Goal: Task Accomplishment & Management: Manage account settings

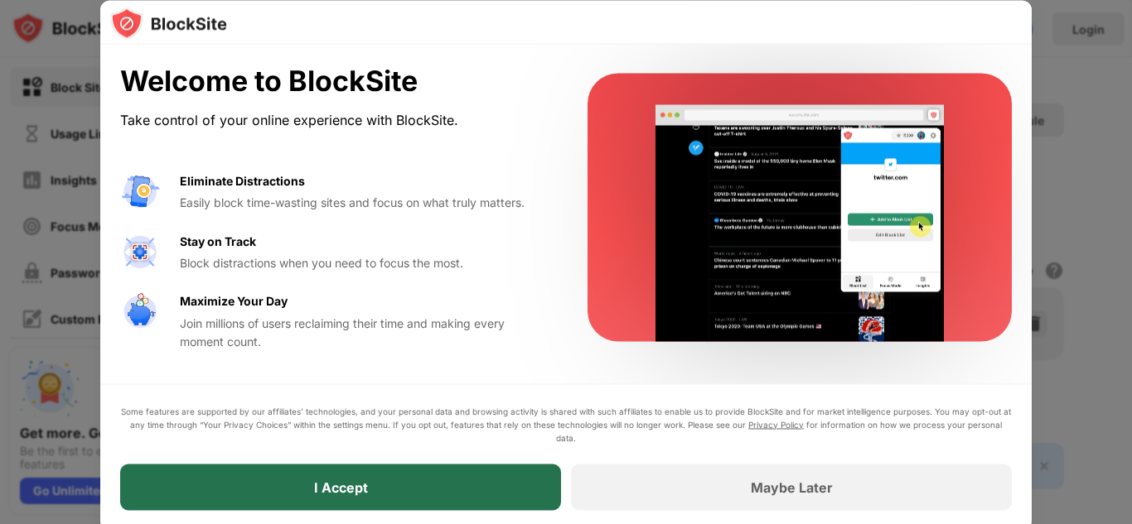
click at [450, 489] on div "I Accept" at bounding box center [340, 487] width 441 height 46
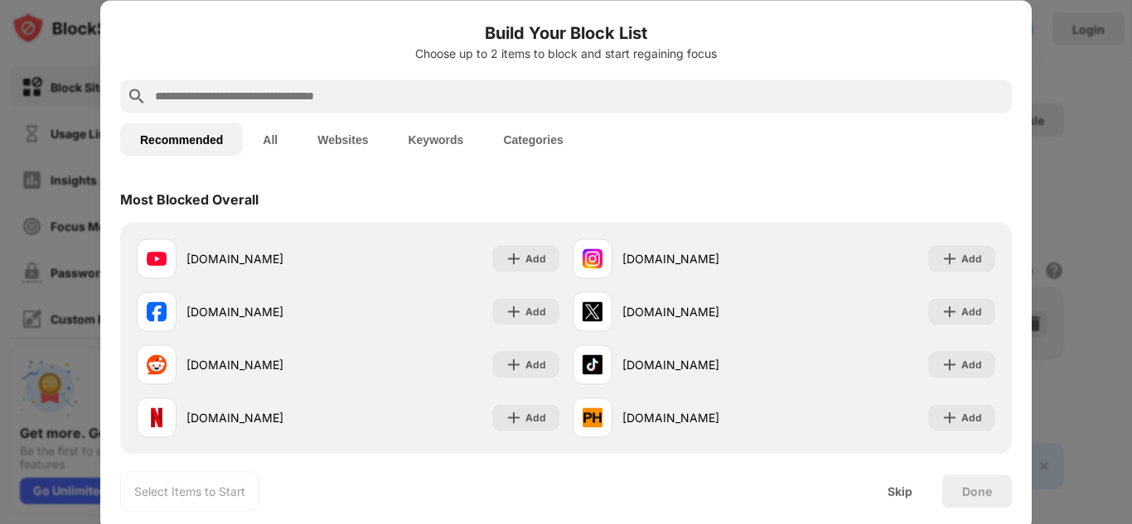
click at [258, 99] on input "text" at bounding box center [579, 96] width 852 height 20
paste input "**********"
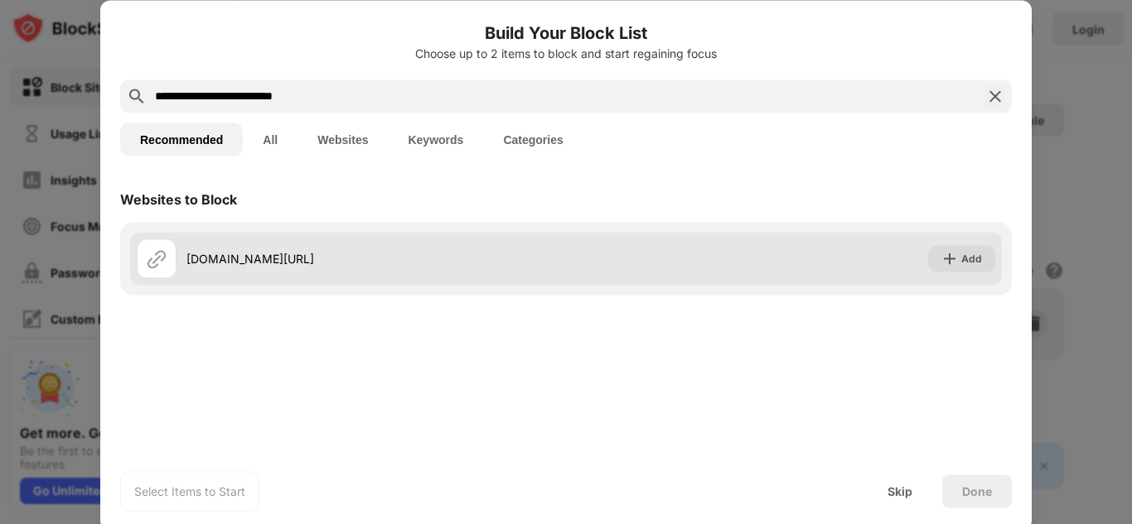
type input "**********"
click at [770, 264] on div "[DOMAIN_NAME][URL] Add" at bounding box center [566, 258] width 872 height 53
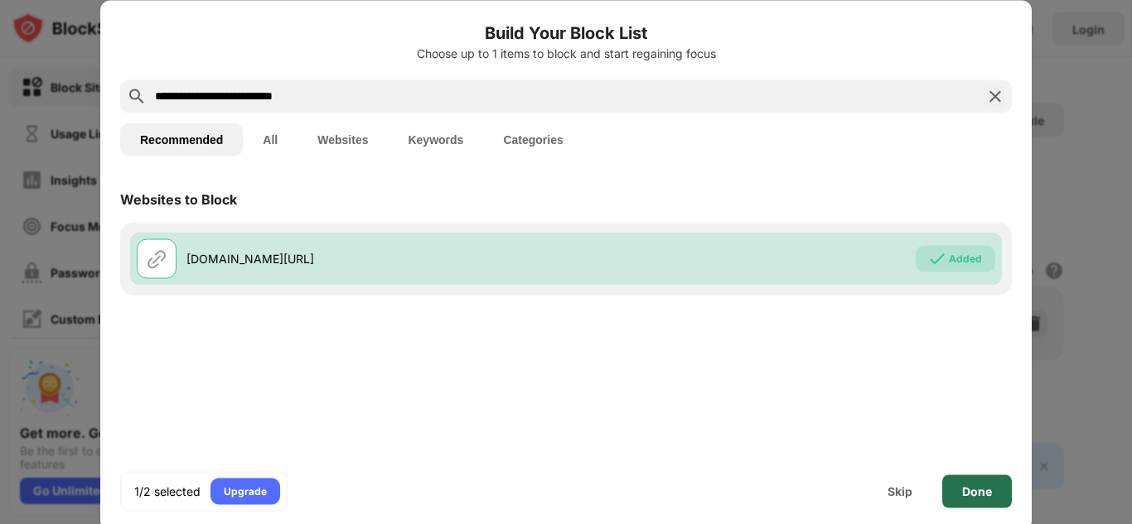
click at [986, 488] on div "Done" at bounding box center [977, 491] width 30 height 13
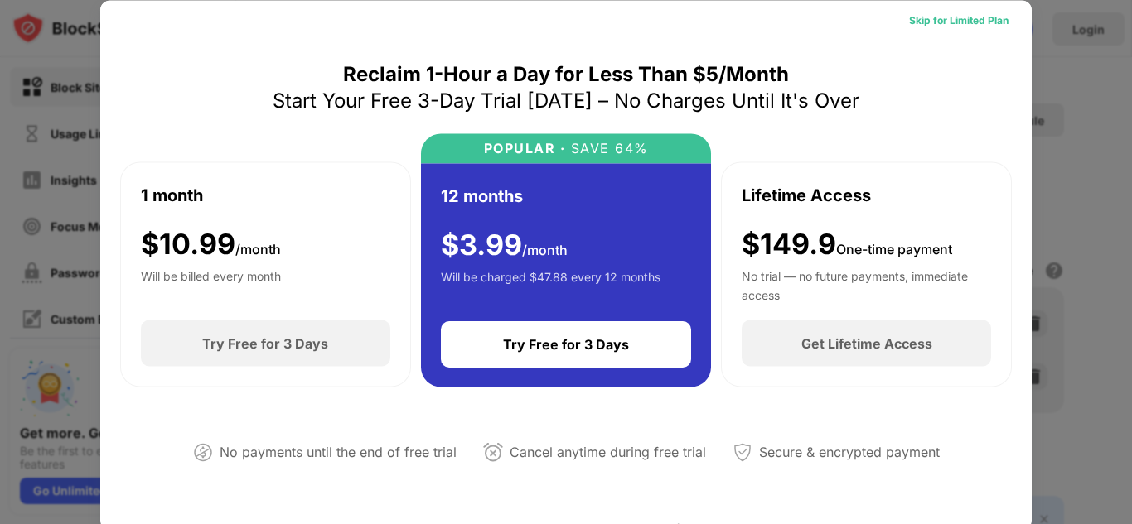
click at [944, 20] on div "Skip for Limited Plan" at bounding box center [958, 20] width 99 height 17
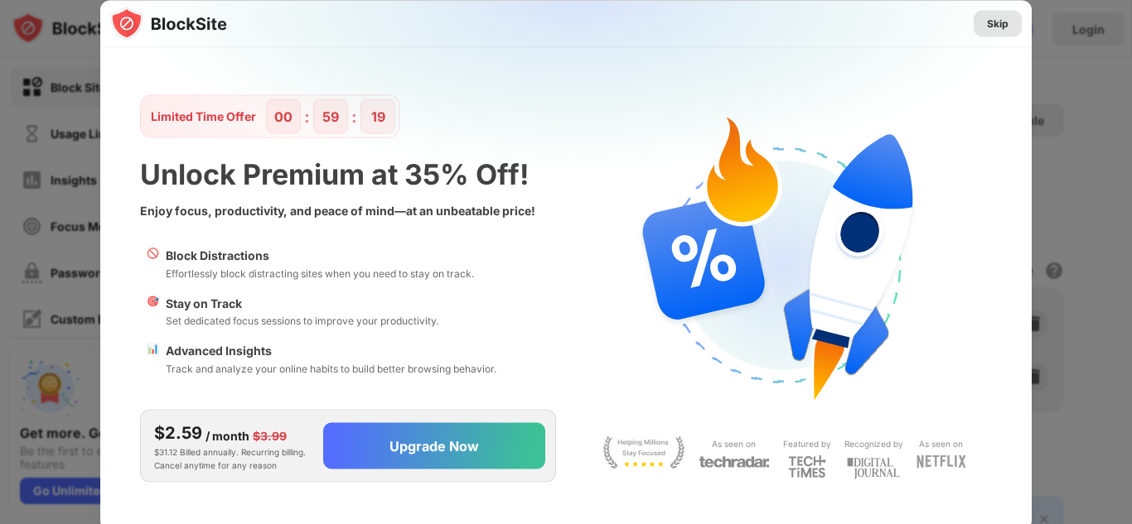
click at [988, 29] on div "Skip" at bounding box center [998, 23] width 22 height 17
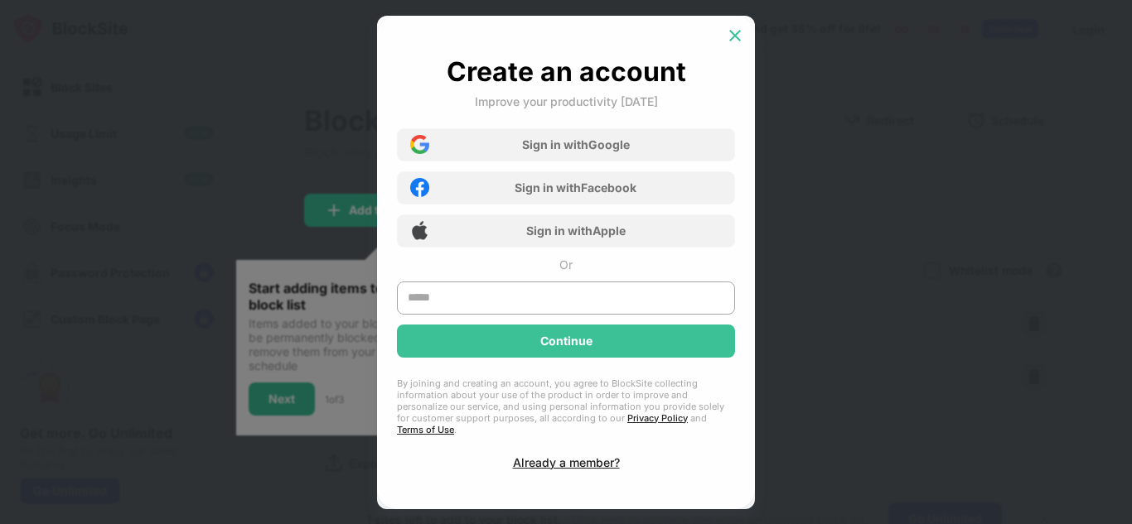
click at [735, 41] on img at bounding box center [735, 35] width 17 height 17
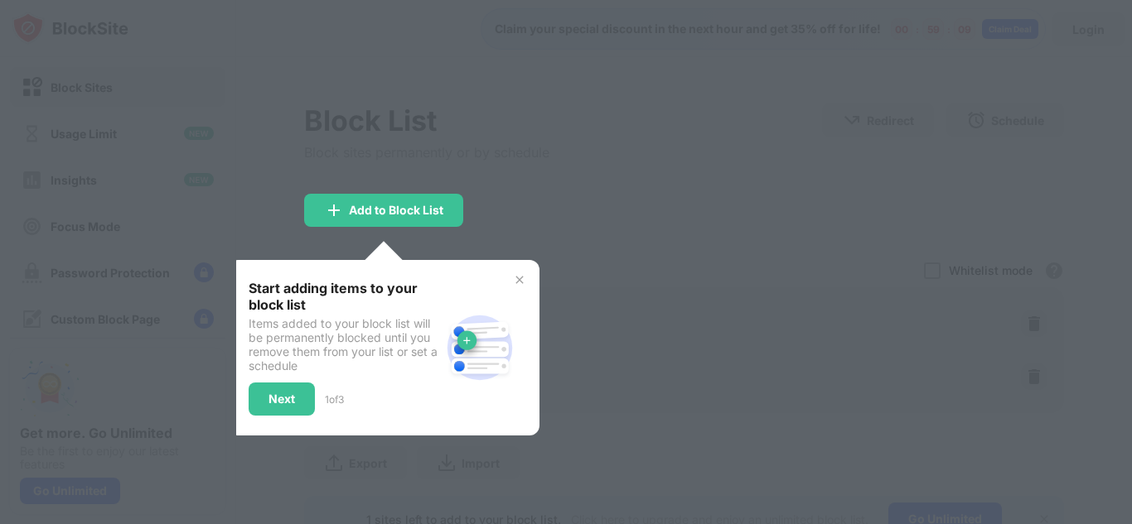
click at [517, 280] on img at bounding box center [519, 279] width 13 height 13
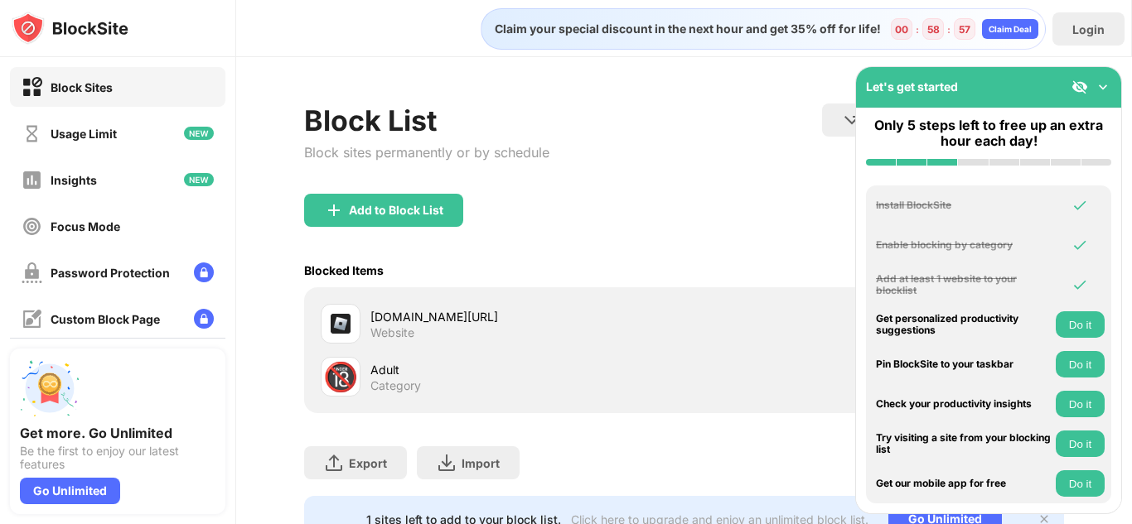
click at [1105, 85] on img at bounding box center [1102, 87] width 17 height 17
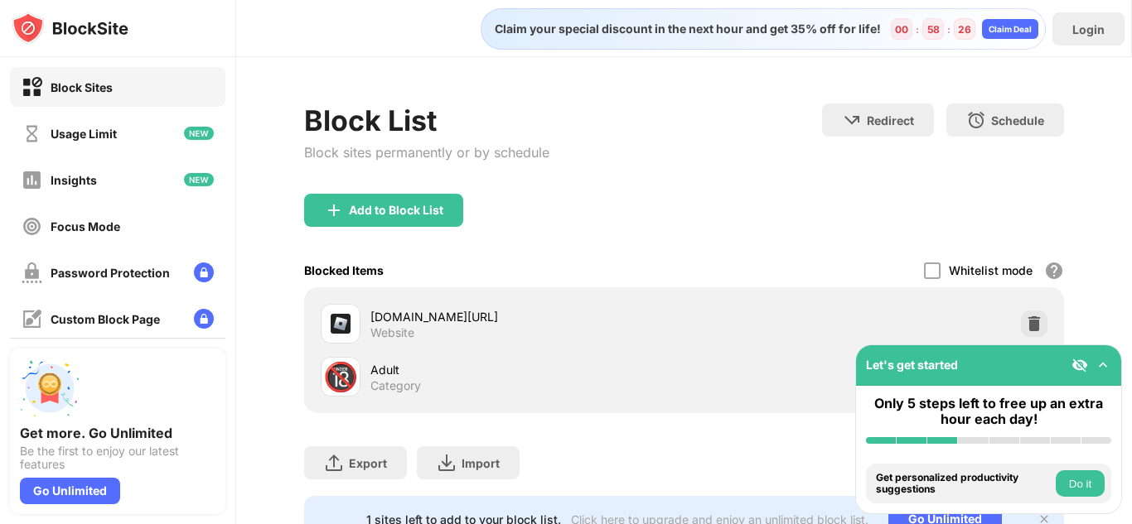
click at [590, 88] on div "Block List Block sites permanently or by schedule Redirect Choose a site to be …" at bounding box center [684, 323] width 896 height 532
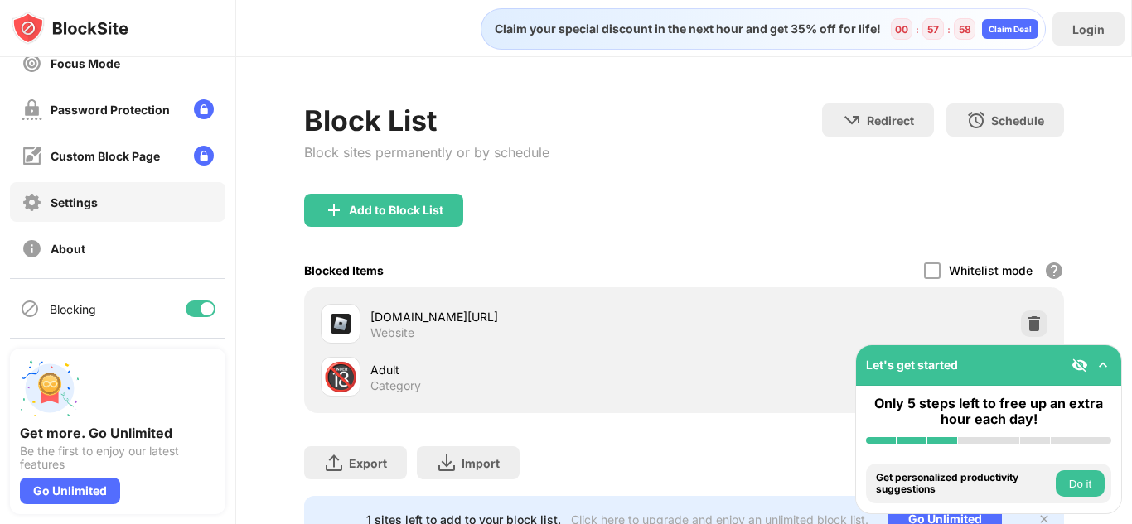
scroll to position [164, 0]
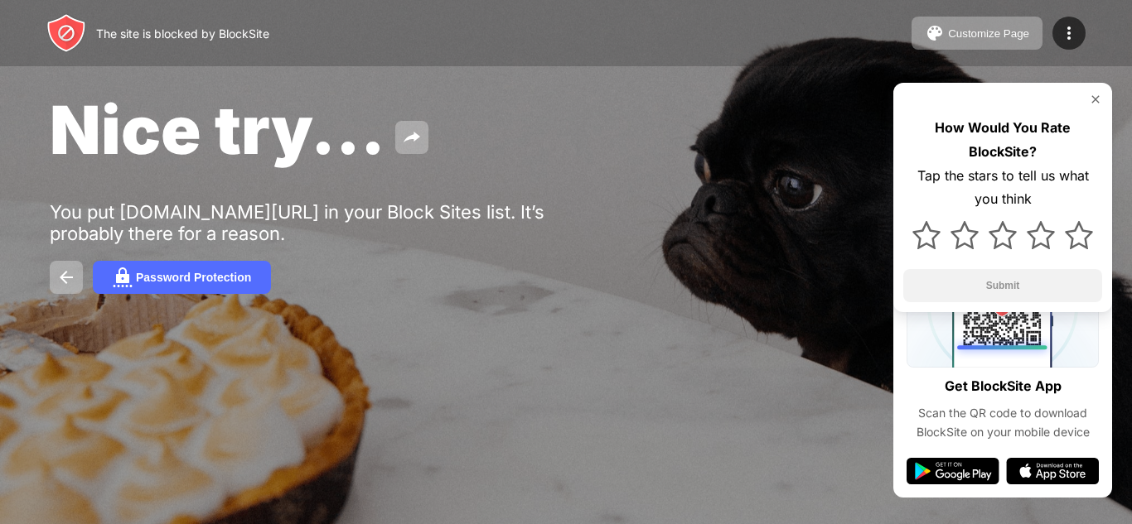
click at [1099, 94] on img at bounding box center [1095, 99] width 13 height 13
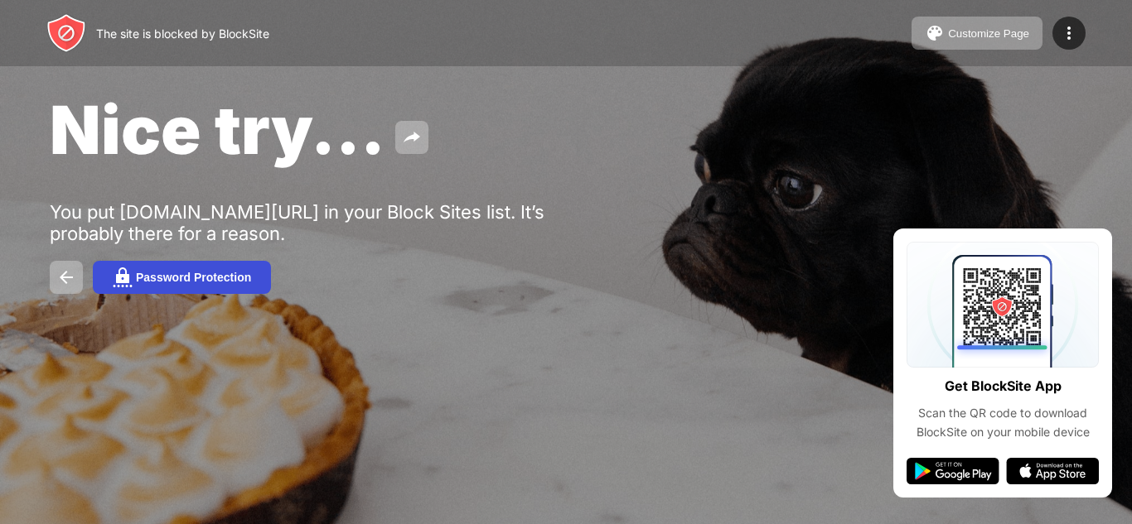
click at [251, 275] on div "Password Protection" at bounding box center [193, 277] width 115 height 13
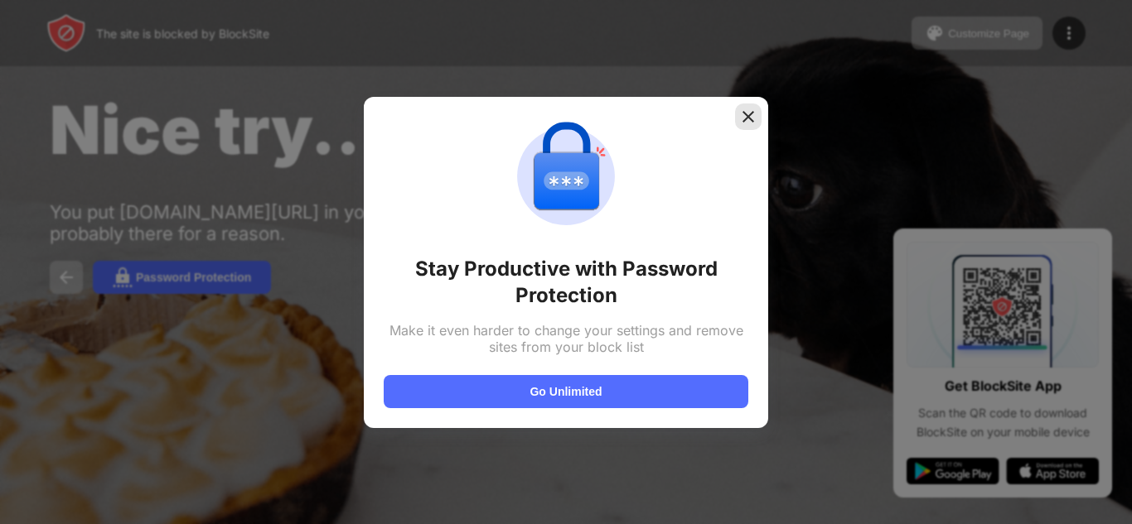
click at [750, 118] on img at bounding box center [748, 117] width 17 height 17
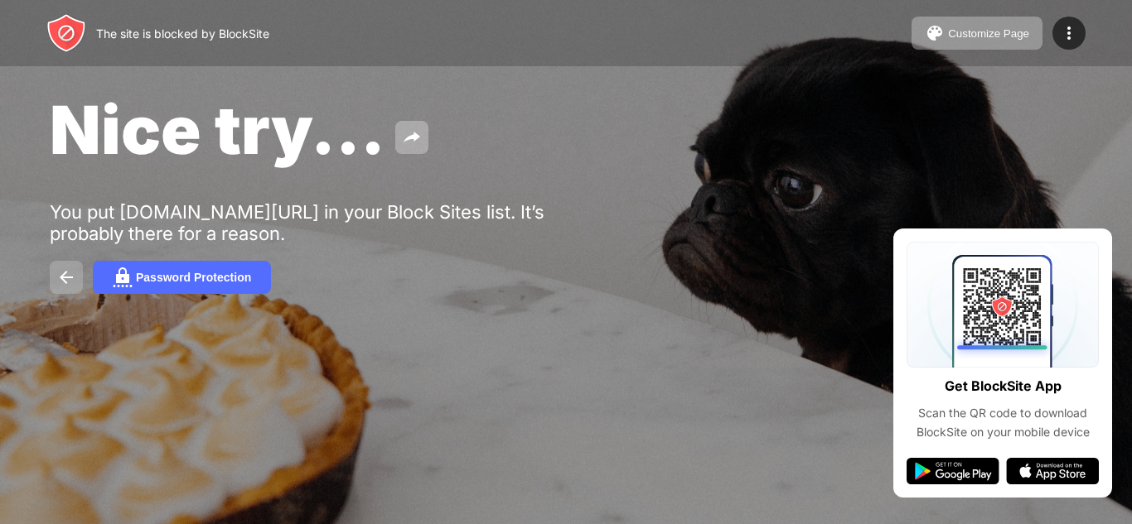
click at [72, 267] on button at bounding box center [66, 277] width 33 height 33
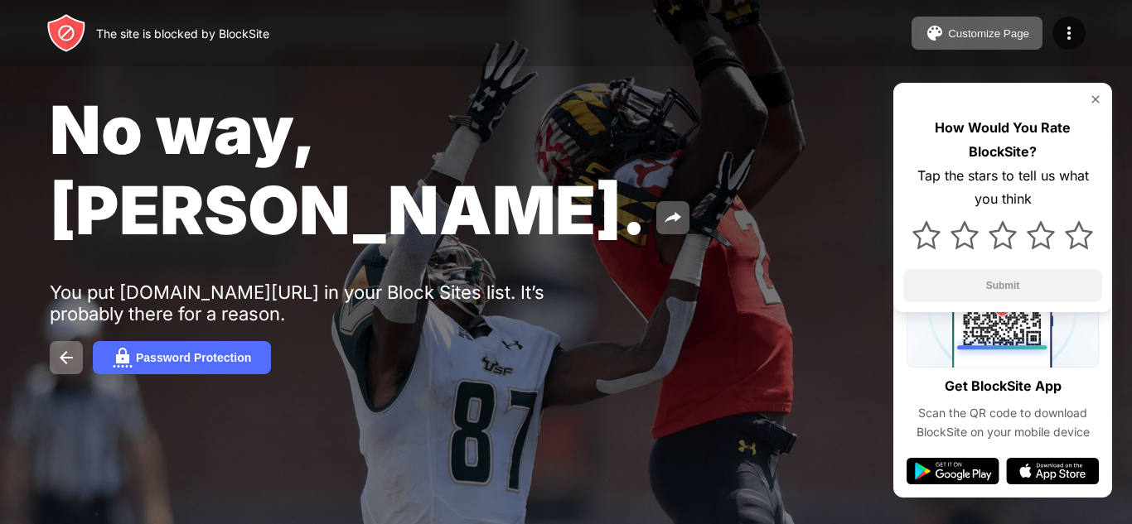
click at [1094, 92] on div "How Would You Rate BlockSite? Tap the stars to tell us what you think Submit" at bounding box center [1002, 197] width 219 height 229
click at [1094, 99] on img at bounding box center [1095, 99] width 13 height 13
